Goal: Information Seeking & Learning: Compare options

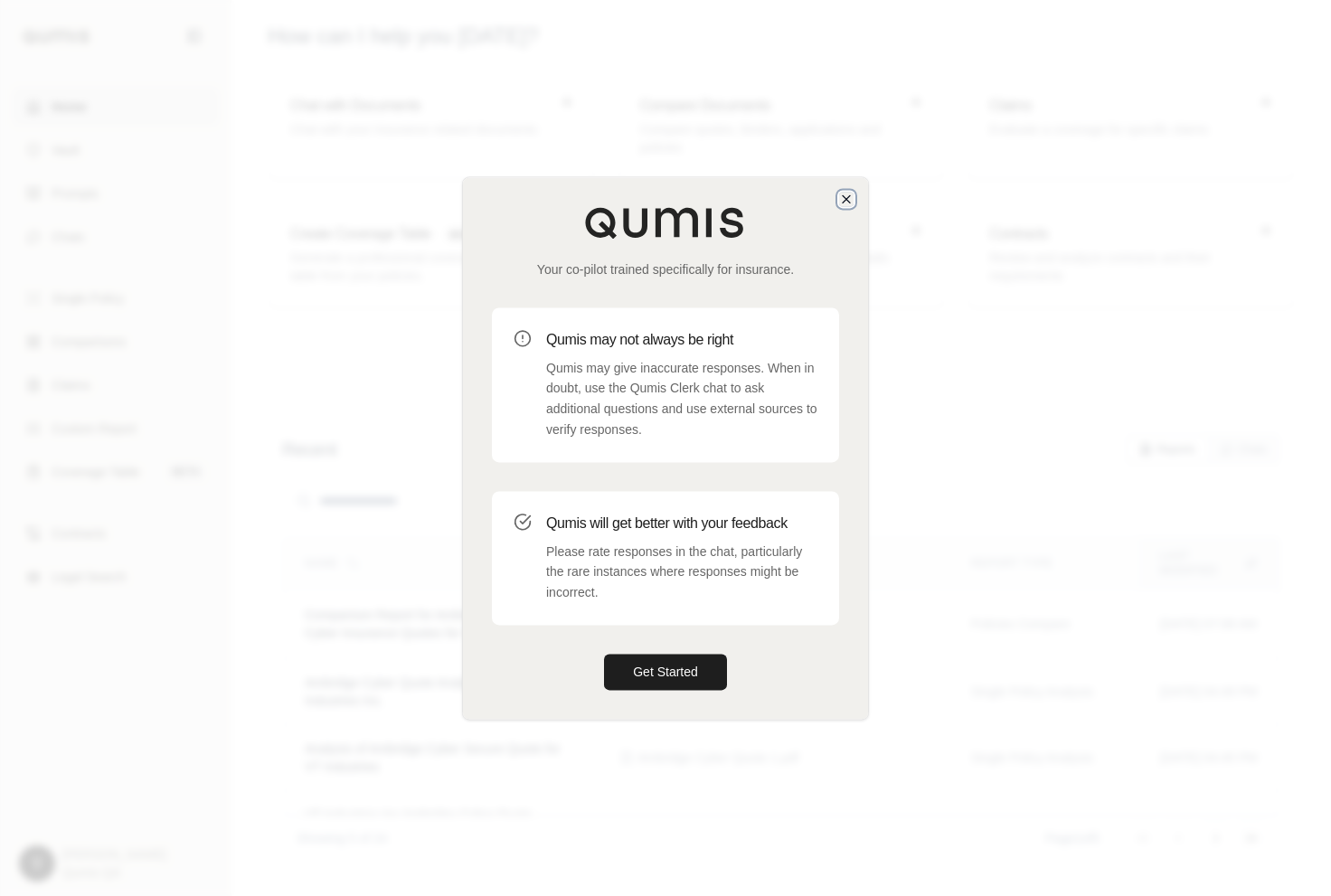
click at [847, 196] on icon "button" at bounding box center [846, 199] width 7 height 7
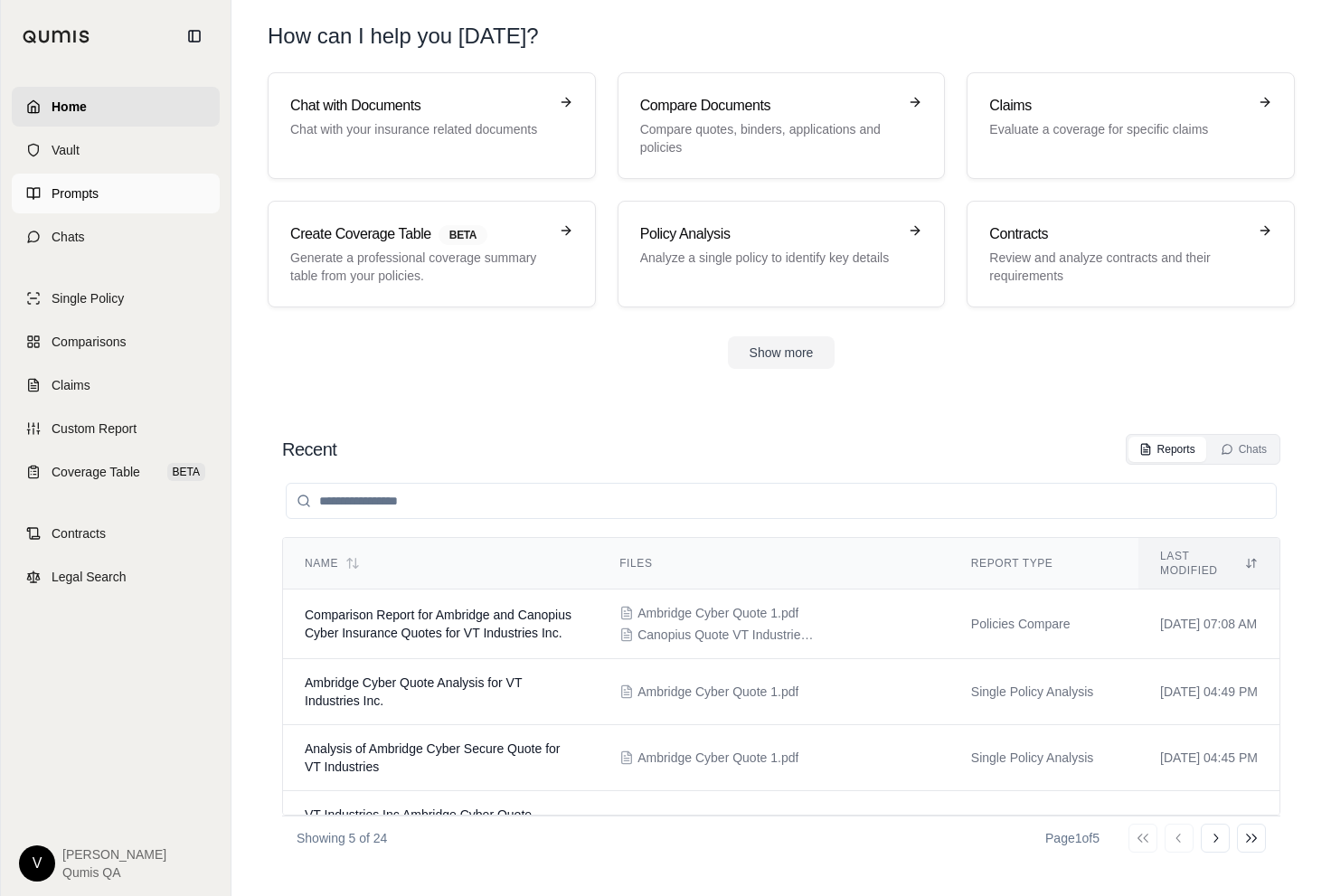
click at [147, 196] on link "Prompts" at bounding box center [116, 193] width 208 height 40
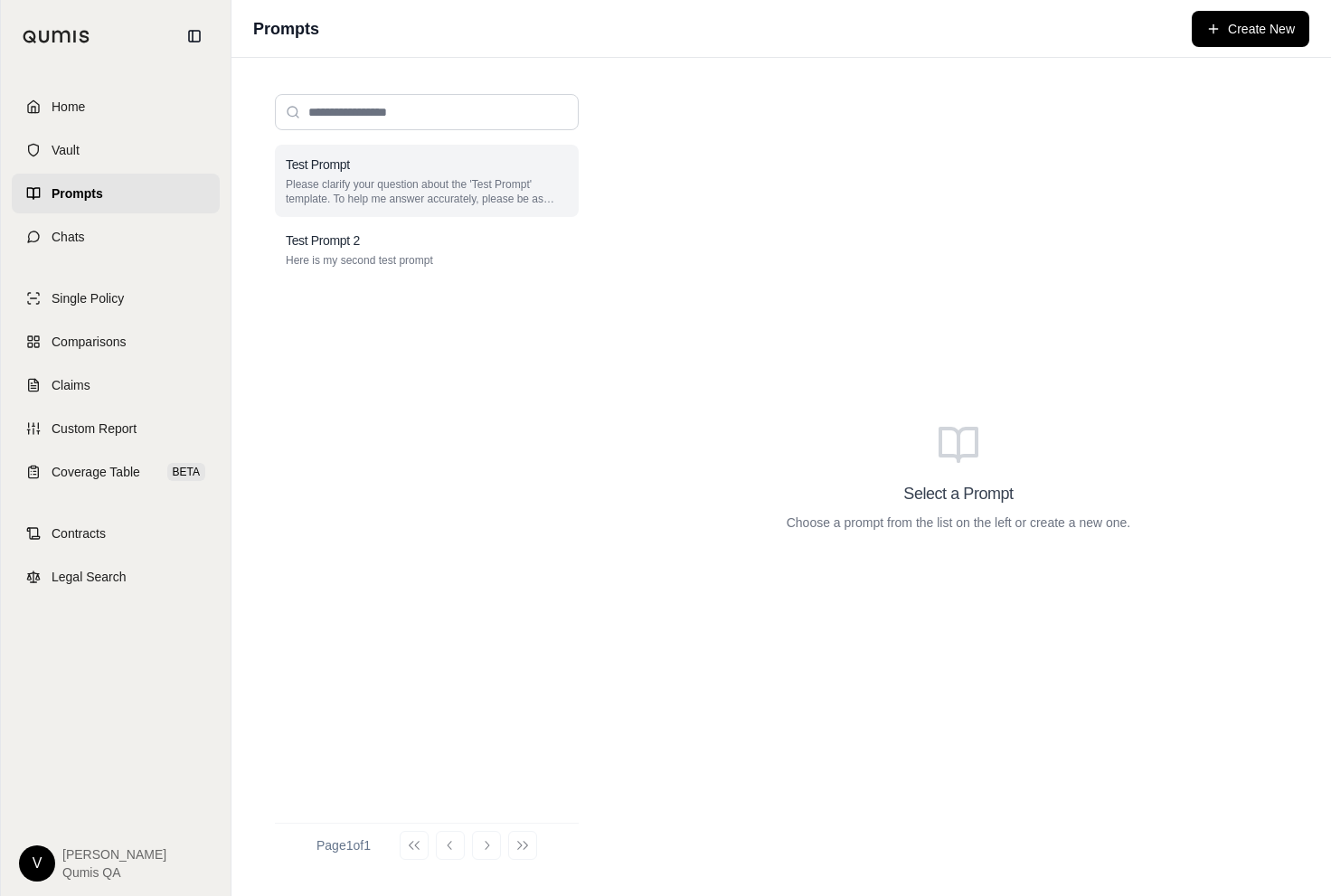
click at [428, 203] on p "Please clarify your question about the 'Test Prompt' template. To help me answe…" at bounding box center [426, 191] width 282 height 29
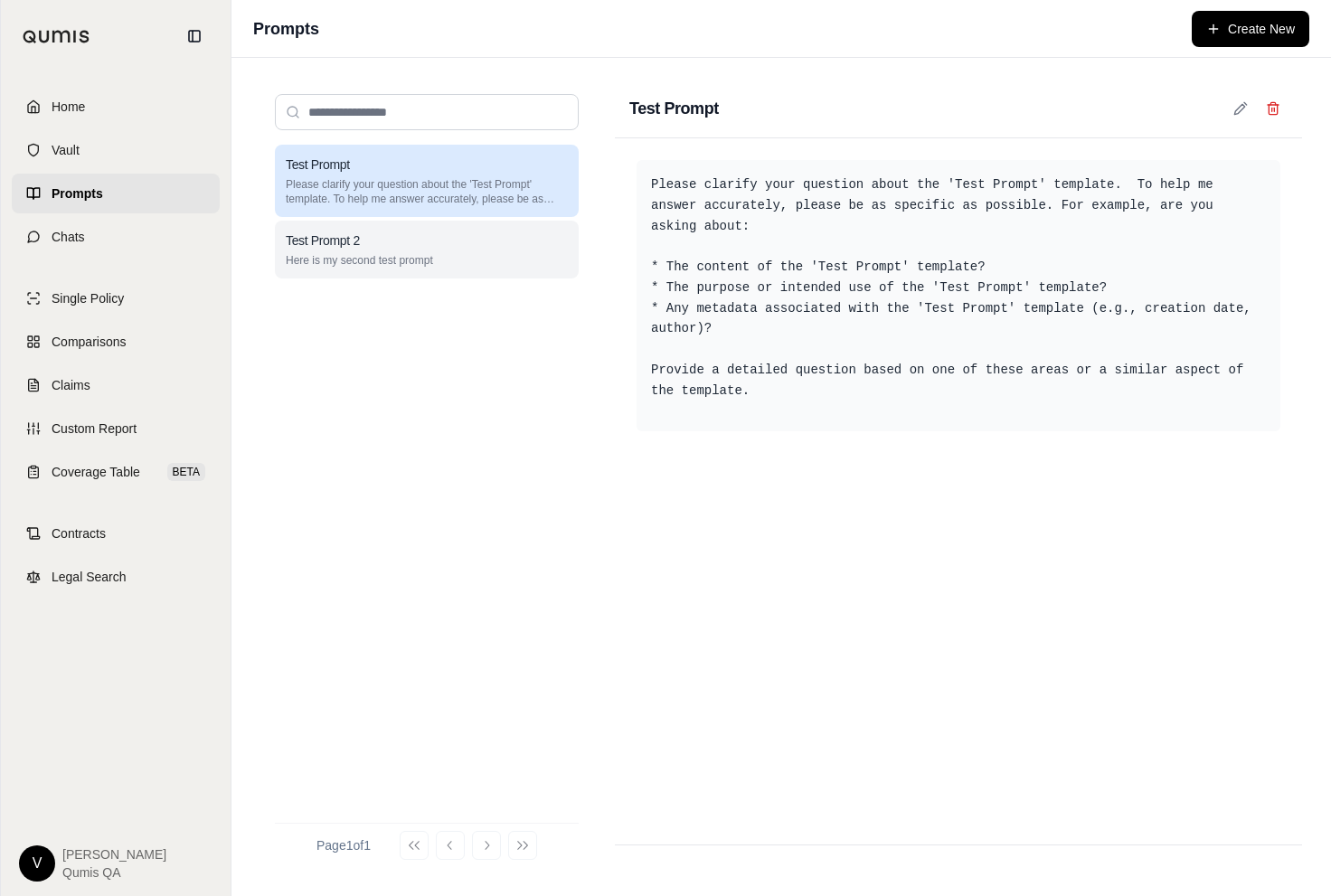
click at [434, 233] on div "Test Prompt 2" at bounding box center [426, 240] width 282 height 18
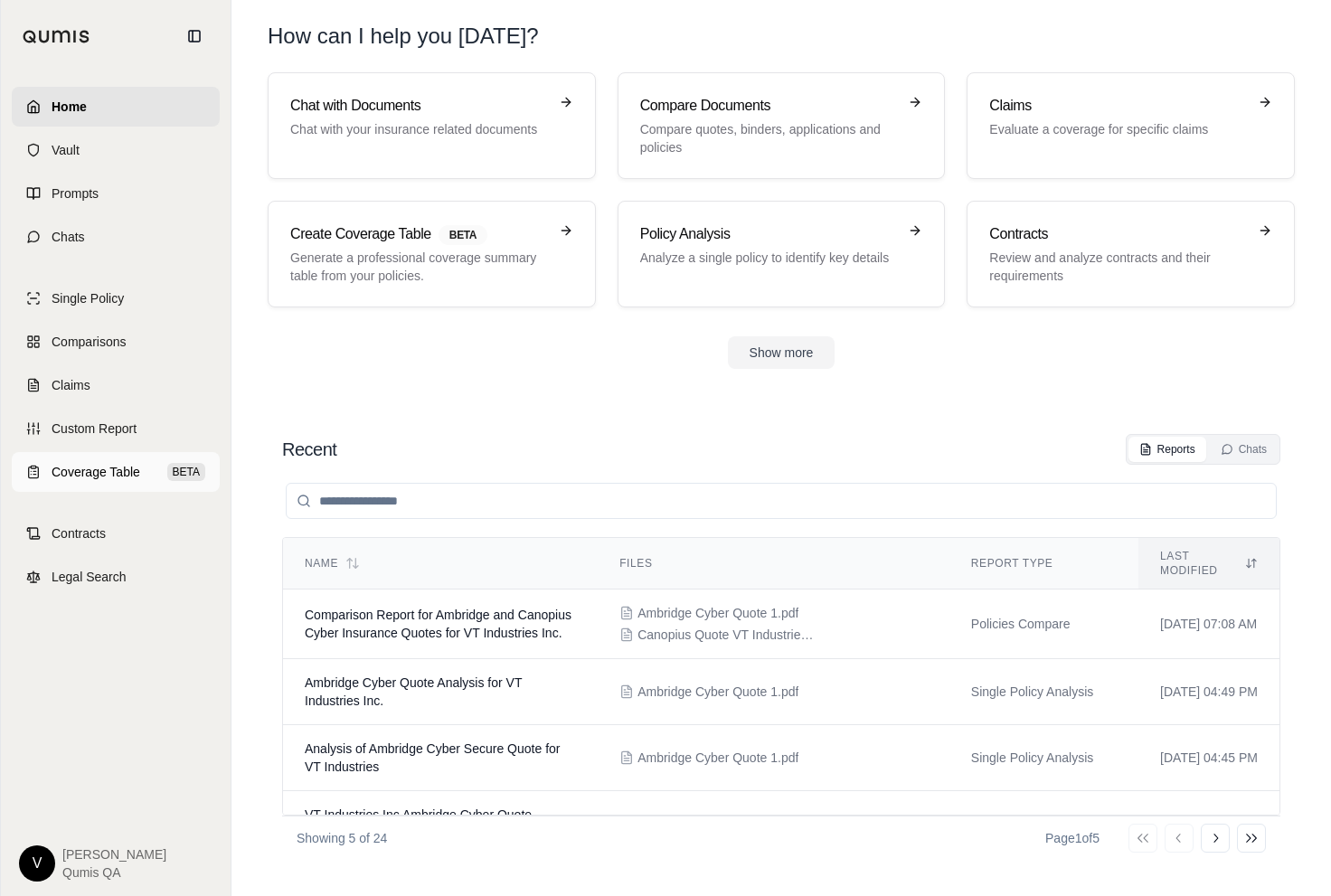
click at [117, 476] on span "Coverage Table" at bounding box center [96, 472] width 89 height 18
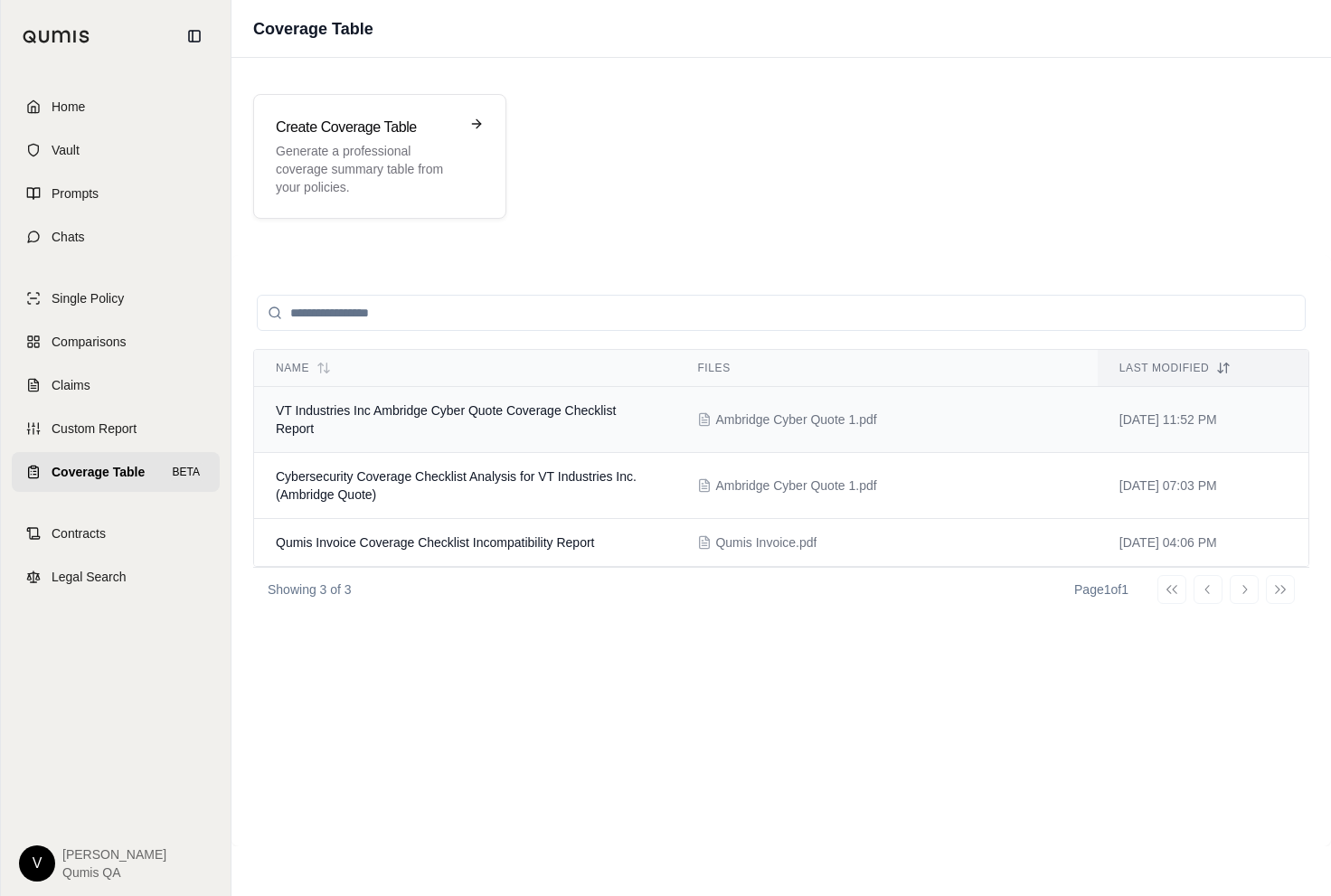
click at [314, 425] on td "VT Industries Inc Ambridge Cyber Quote Coverage Checklist Report" at bounding box center [465, 419] width 422 height 66
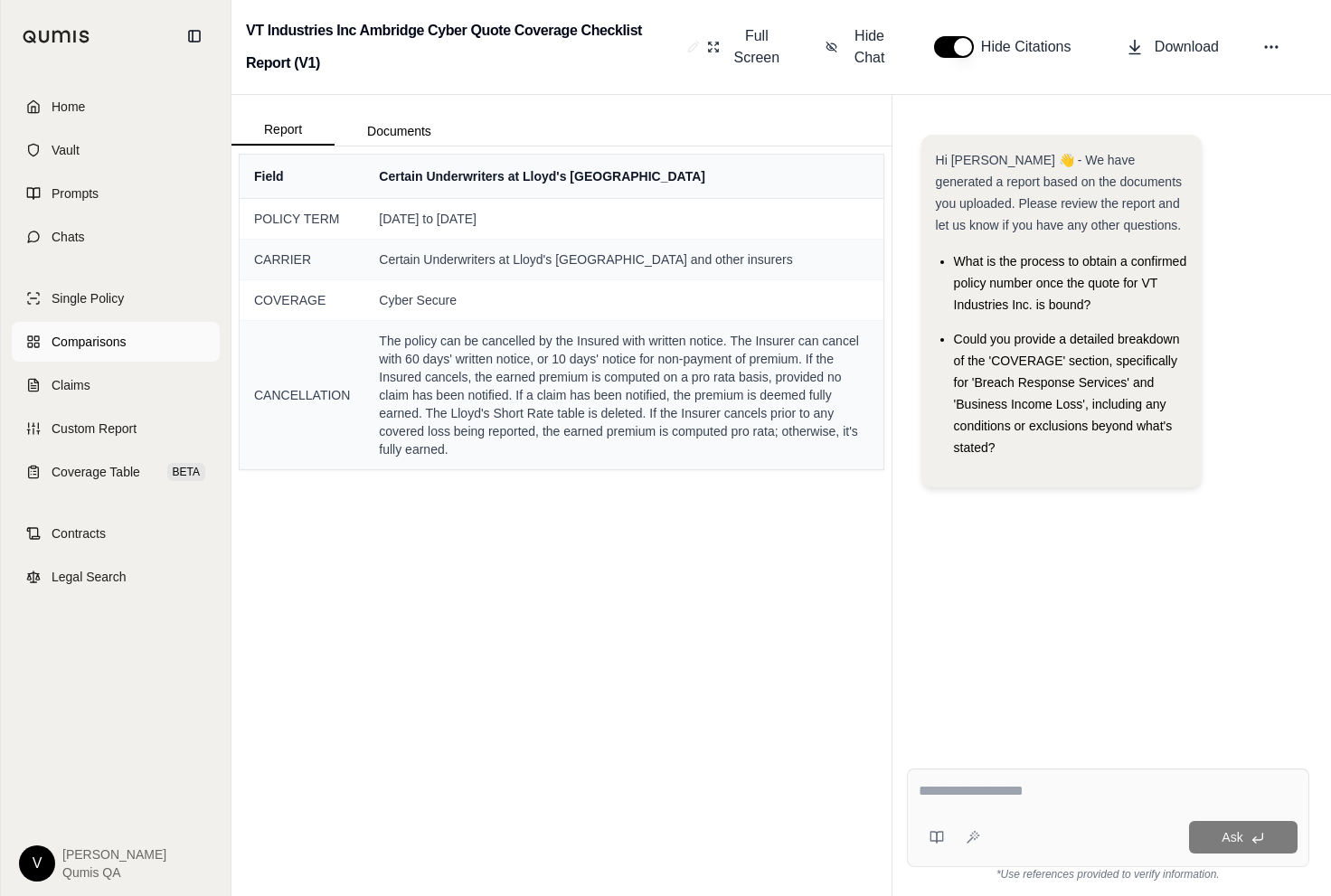
click at [80, 340] on span "Comparisons" at bounding box center [89, 342] width 74 height 18
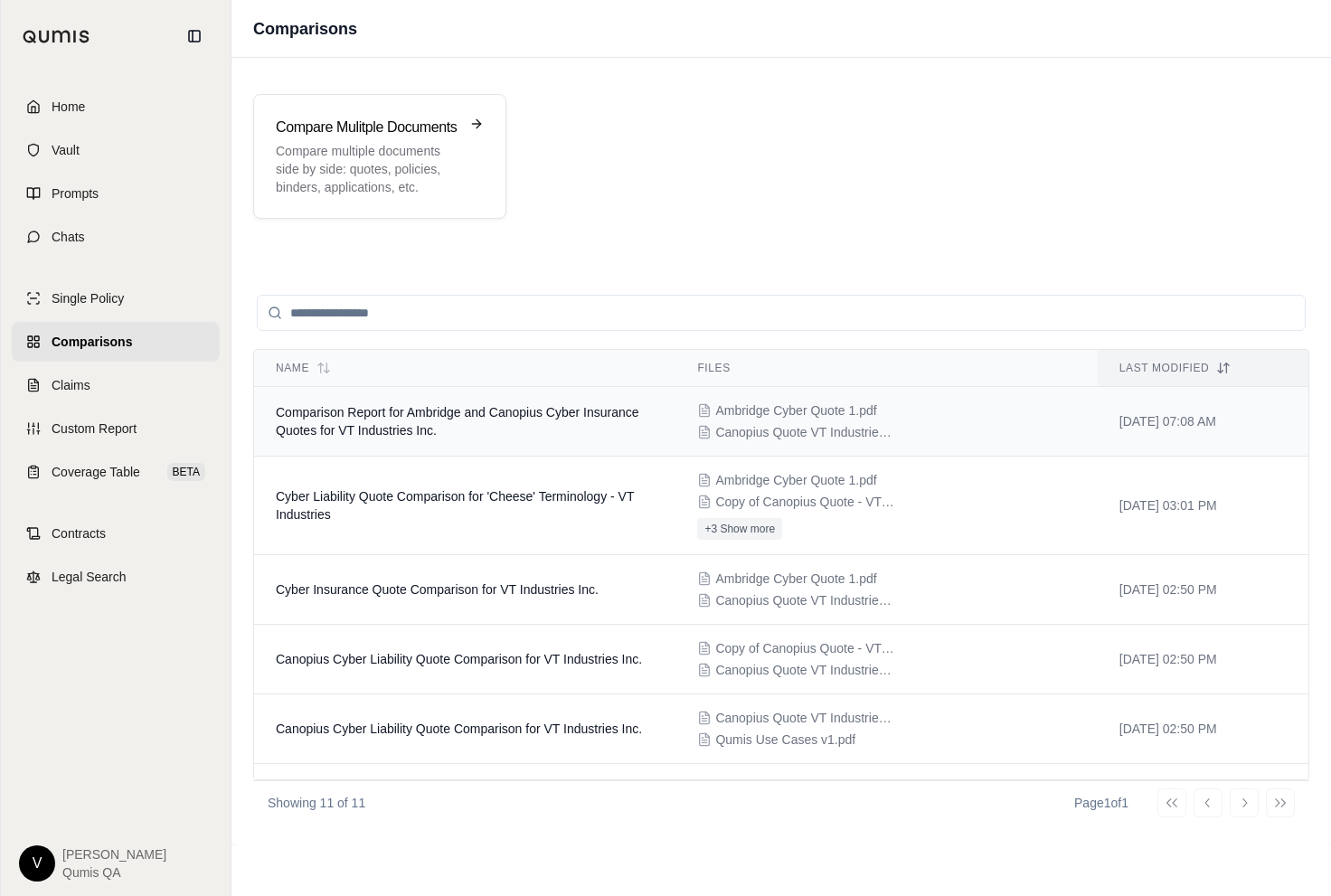
click at [348, 422] on span "Comparison Report for Ambridge and Canopius Cyber Insurance Quotes for VT Indus…" at bounding box center [457, 421] width 364 height 32
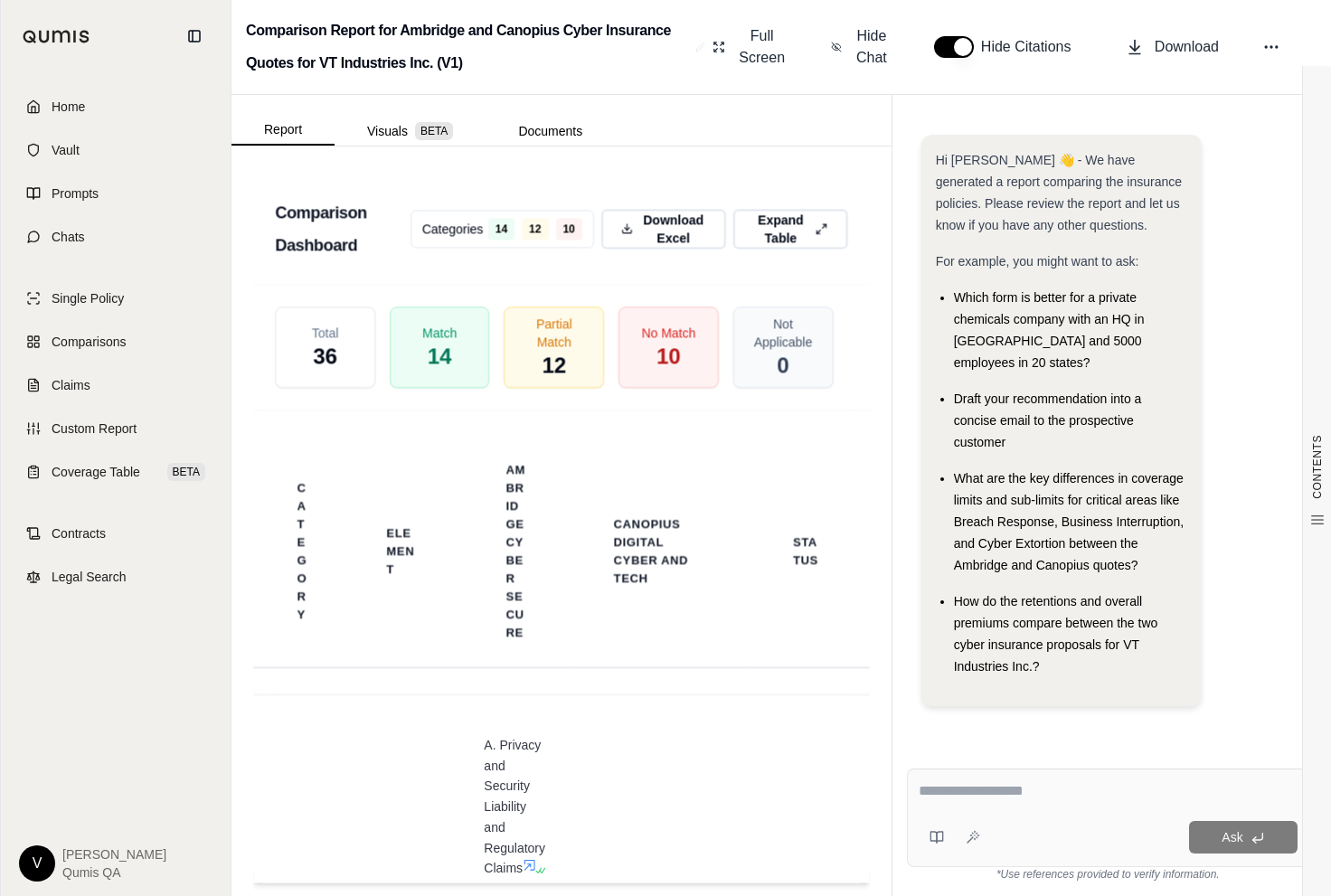
scroll to position [4861, 0]
